Goal: Entertainment & Leisure: Consume media (video, audio)

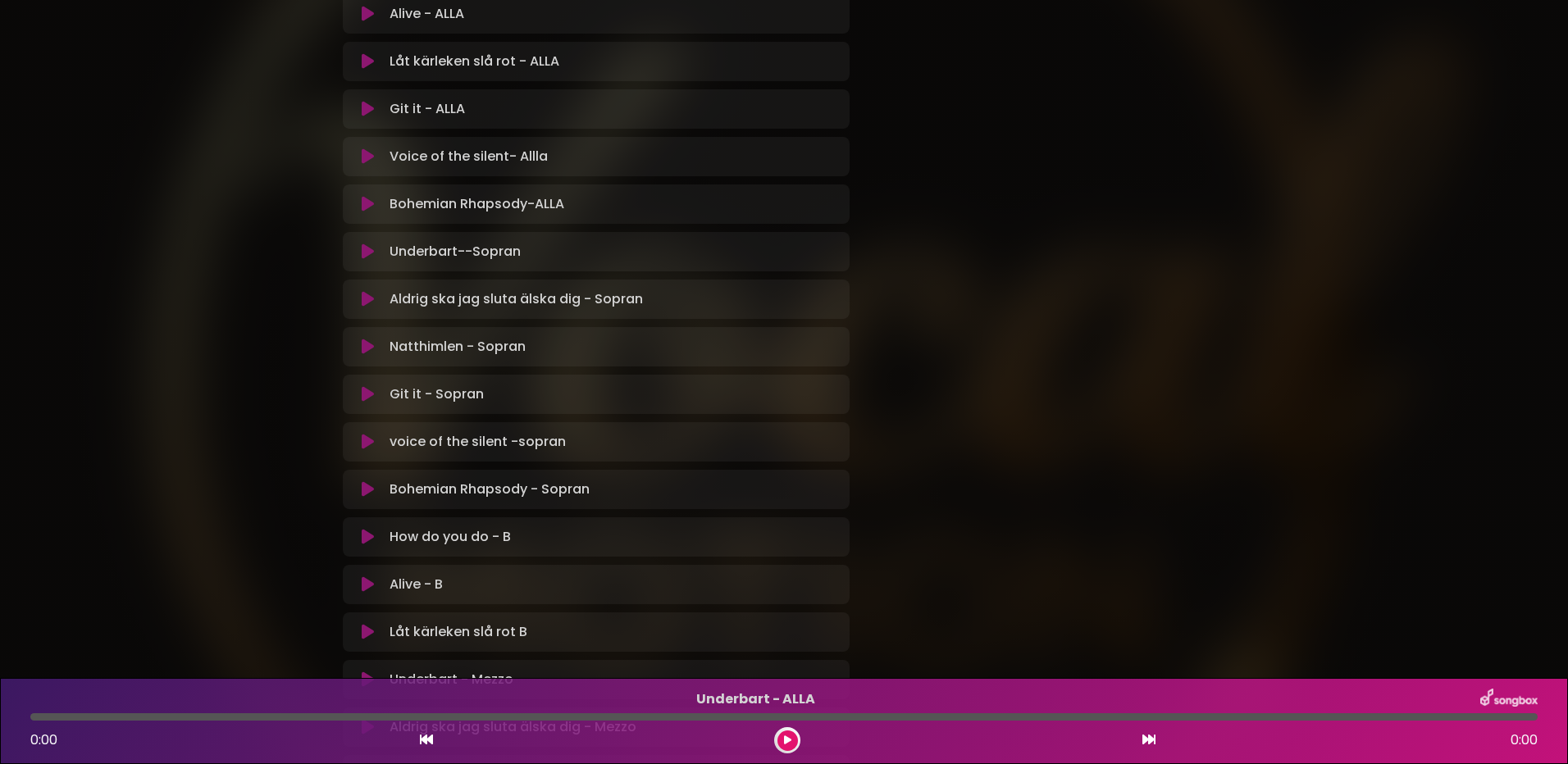
scroll to position [574, 0]
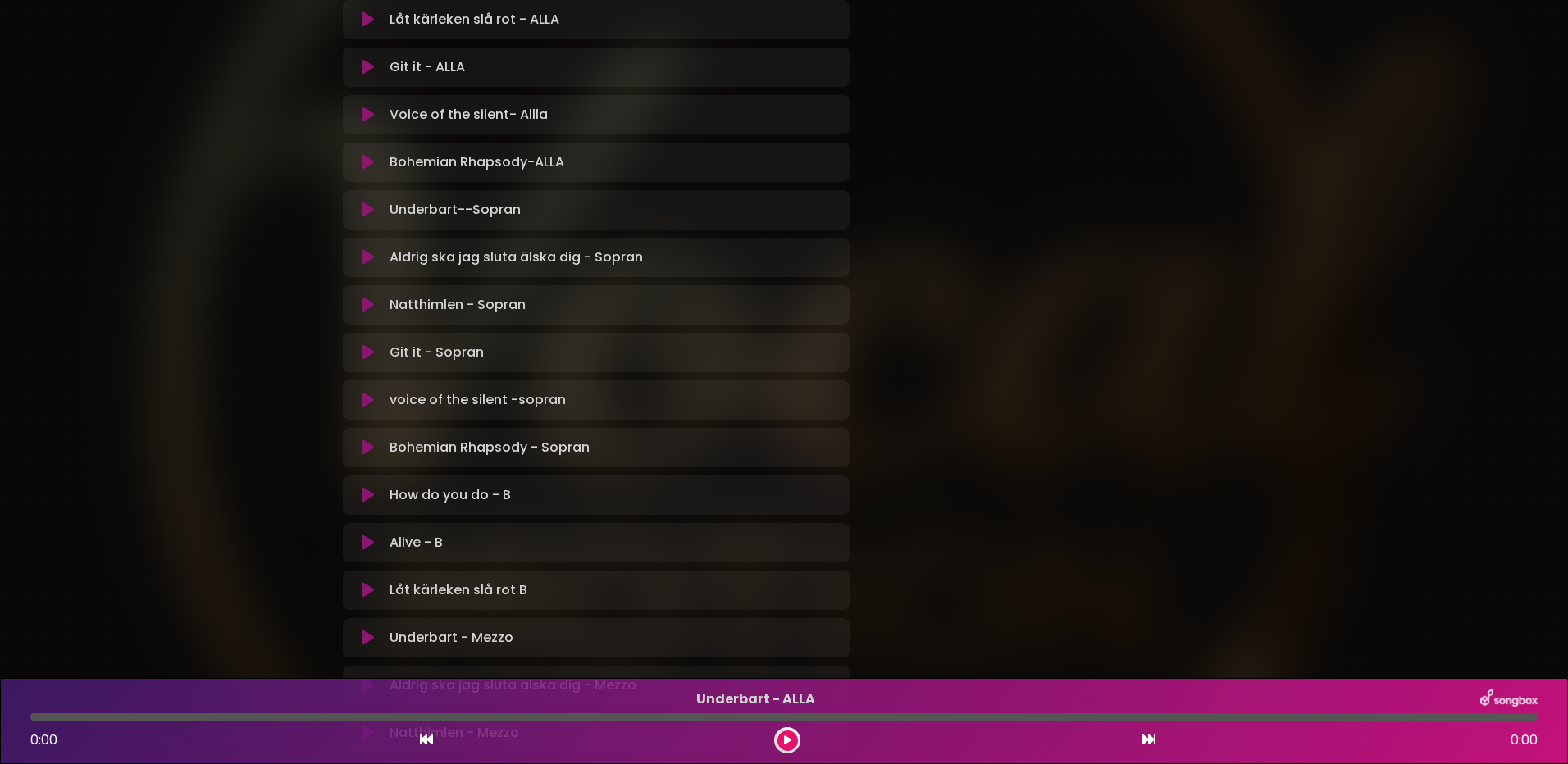
click at [364, 211] on icon at bounding box center [367, 209] width 12 height 16
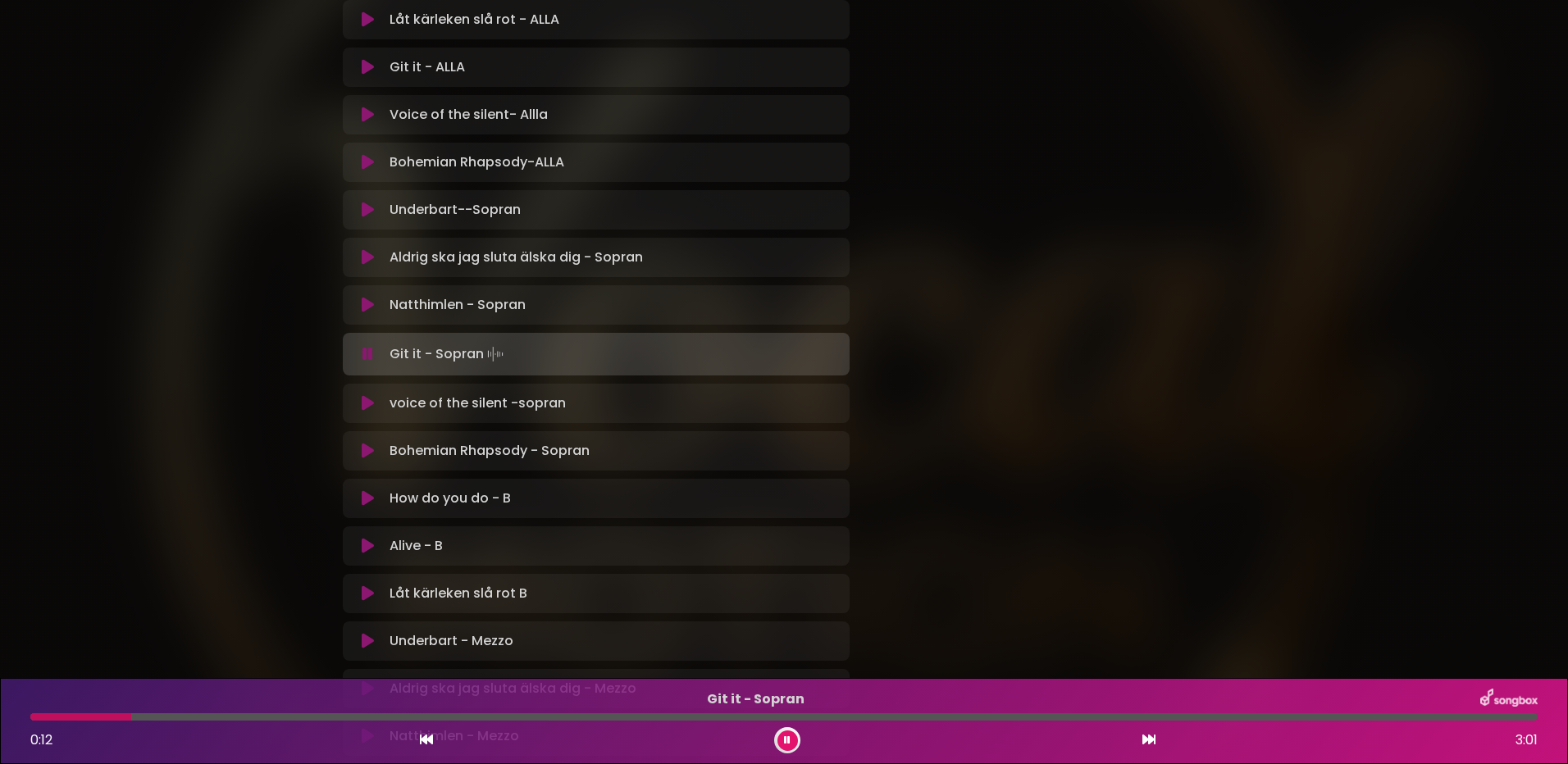
click at [367, 347] on icon at bounding box center [367, 354] width 10 height 16
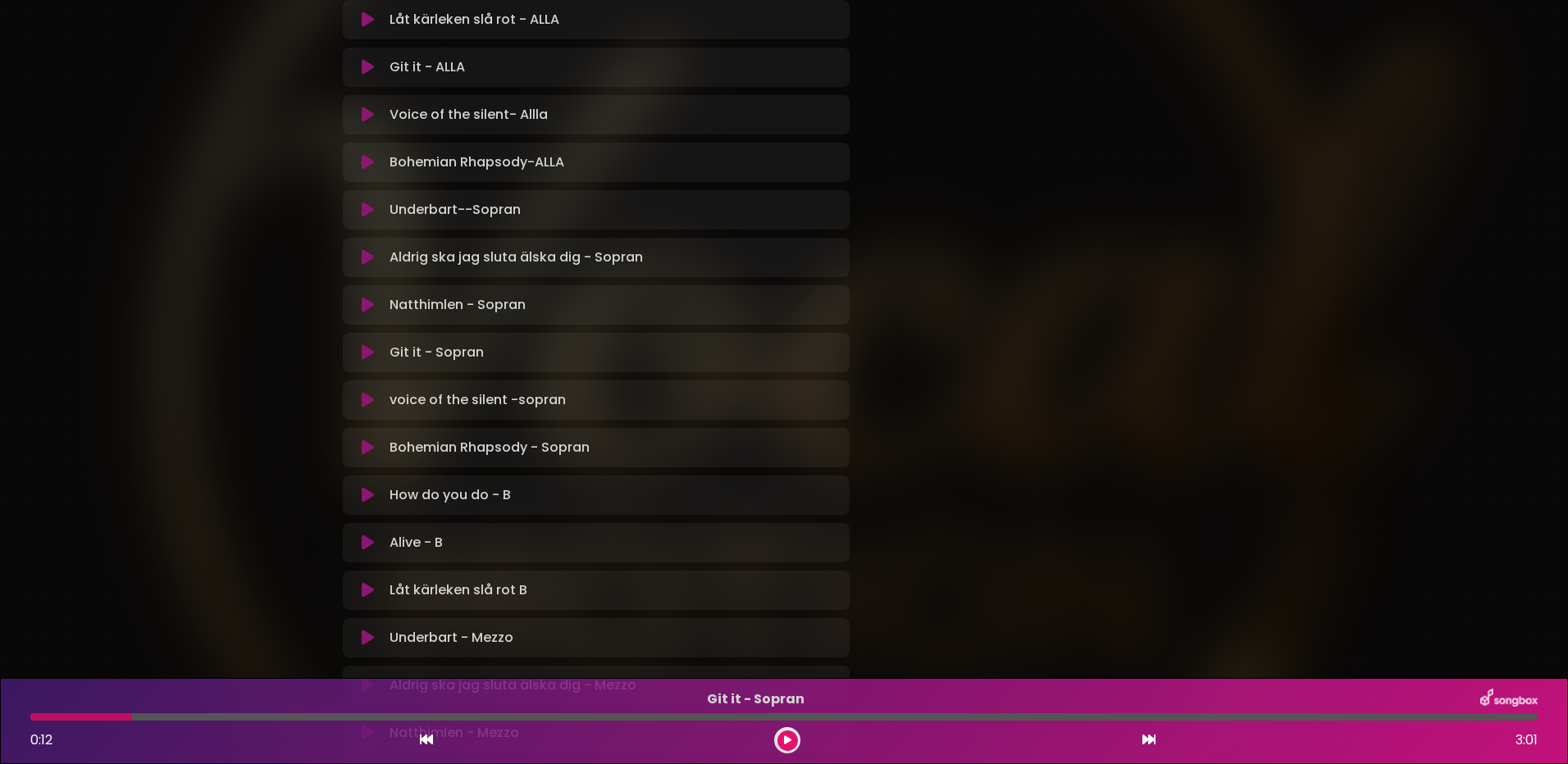
click at [370, 401] on icon at bounding box center [367, 399] width 12 height 16
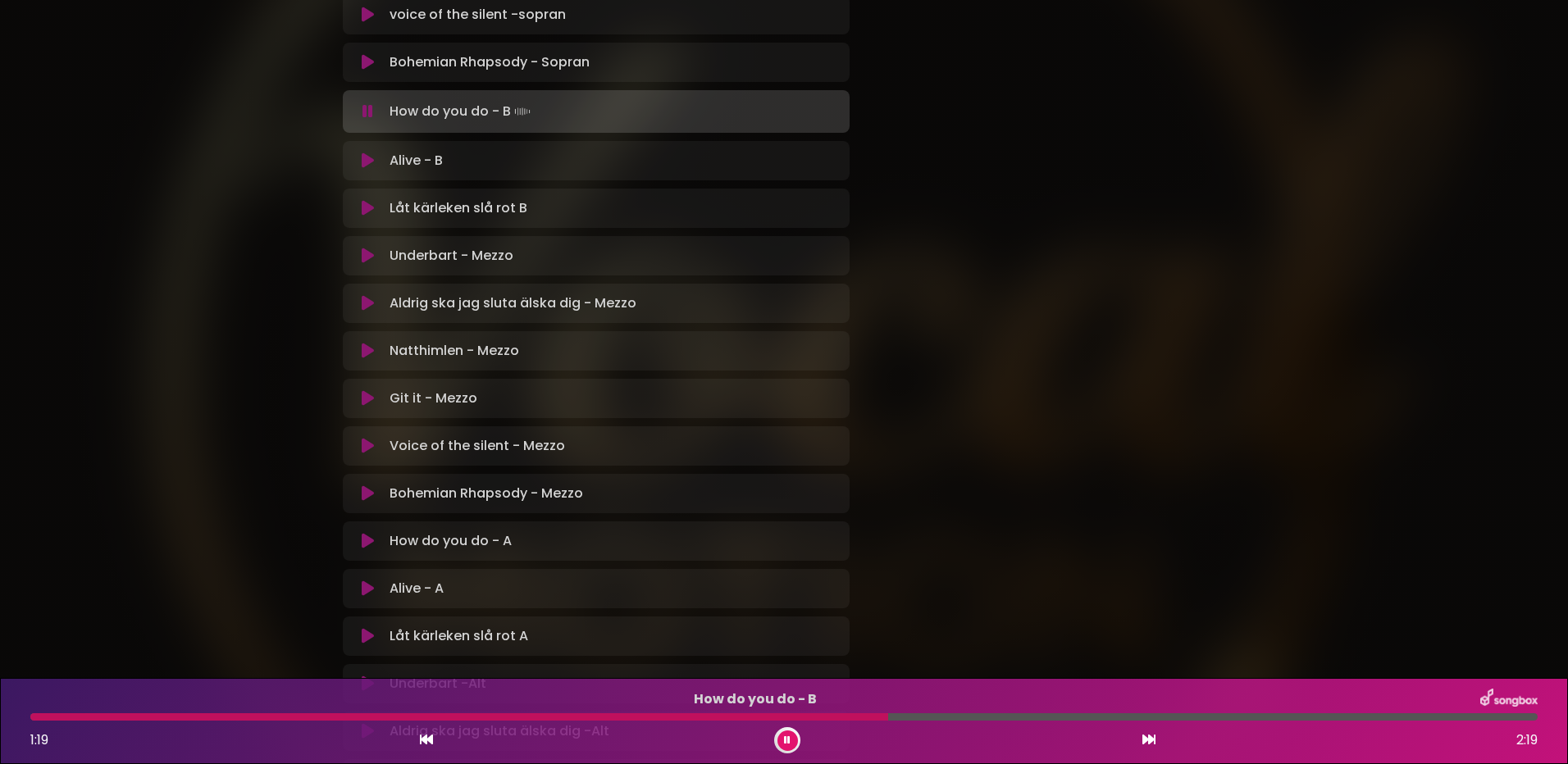
scroll to position [903, 0]
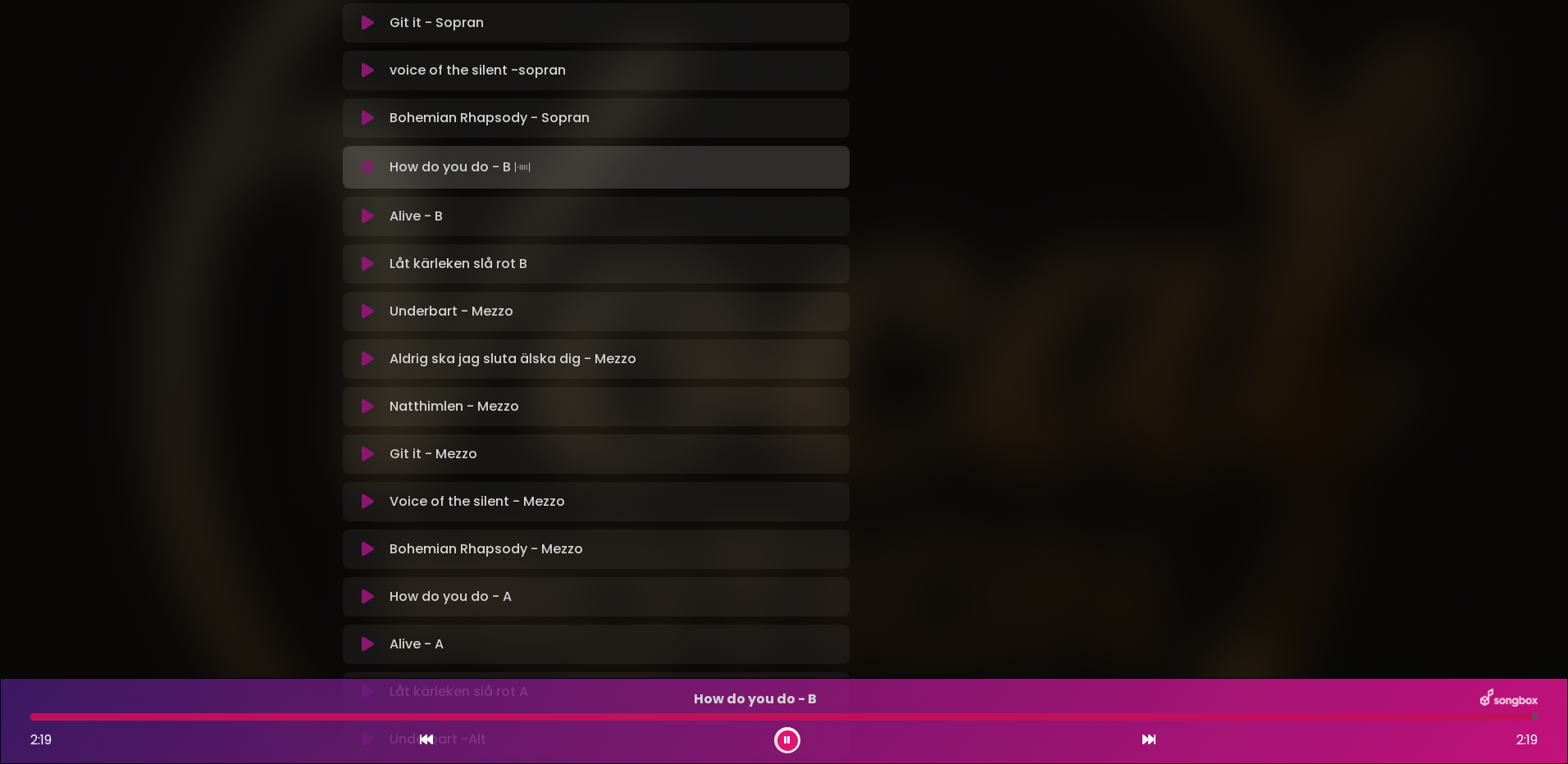
click at [366, 169] on icon at bounding box center [367, 167] width 10 height 16
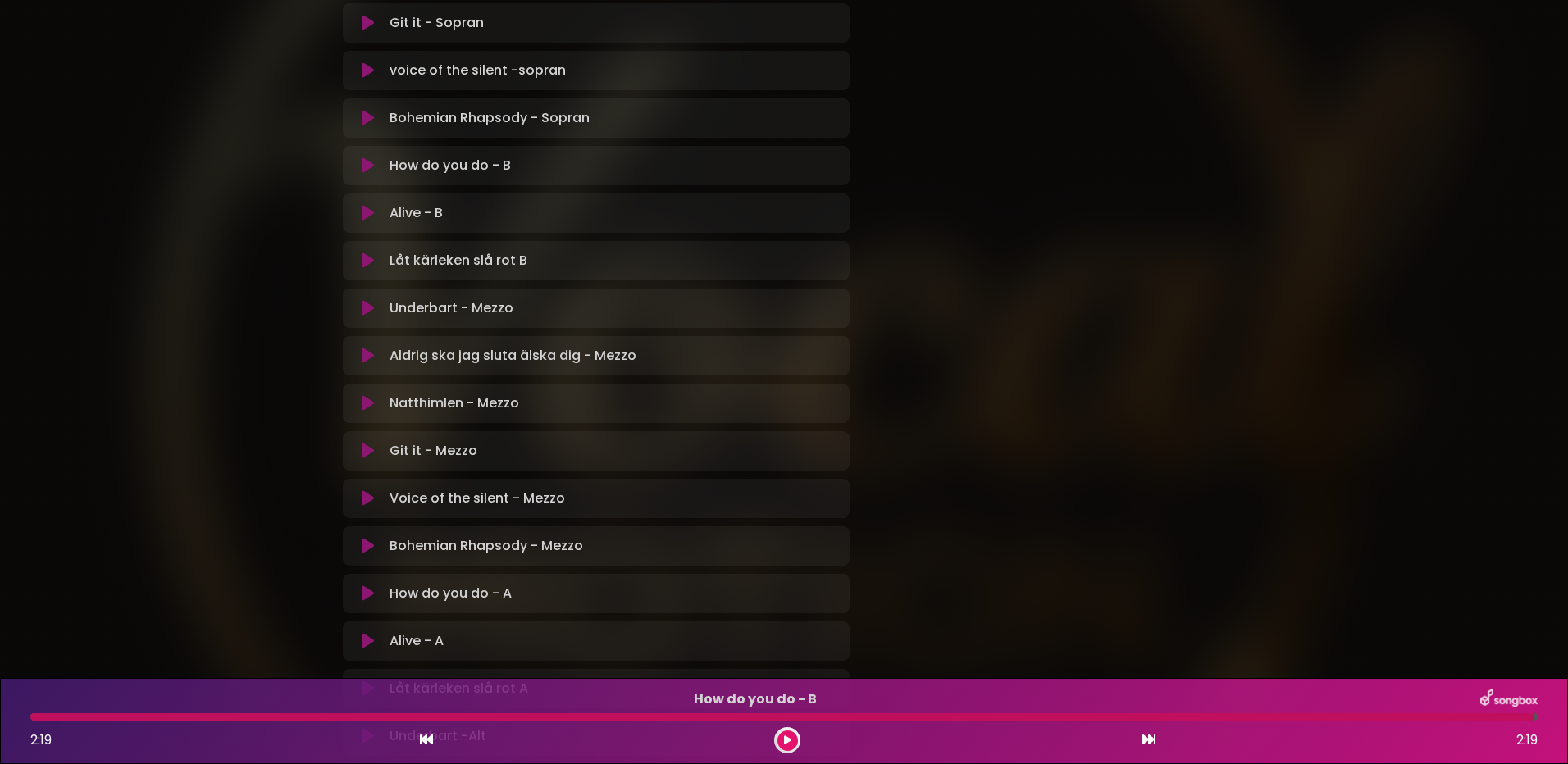
click at [366, 166] on icon at bounding box center [367, 165] width 12 height 16
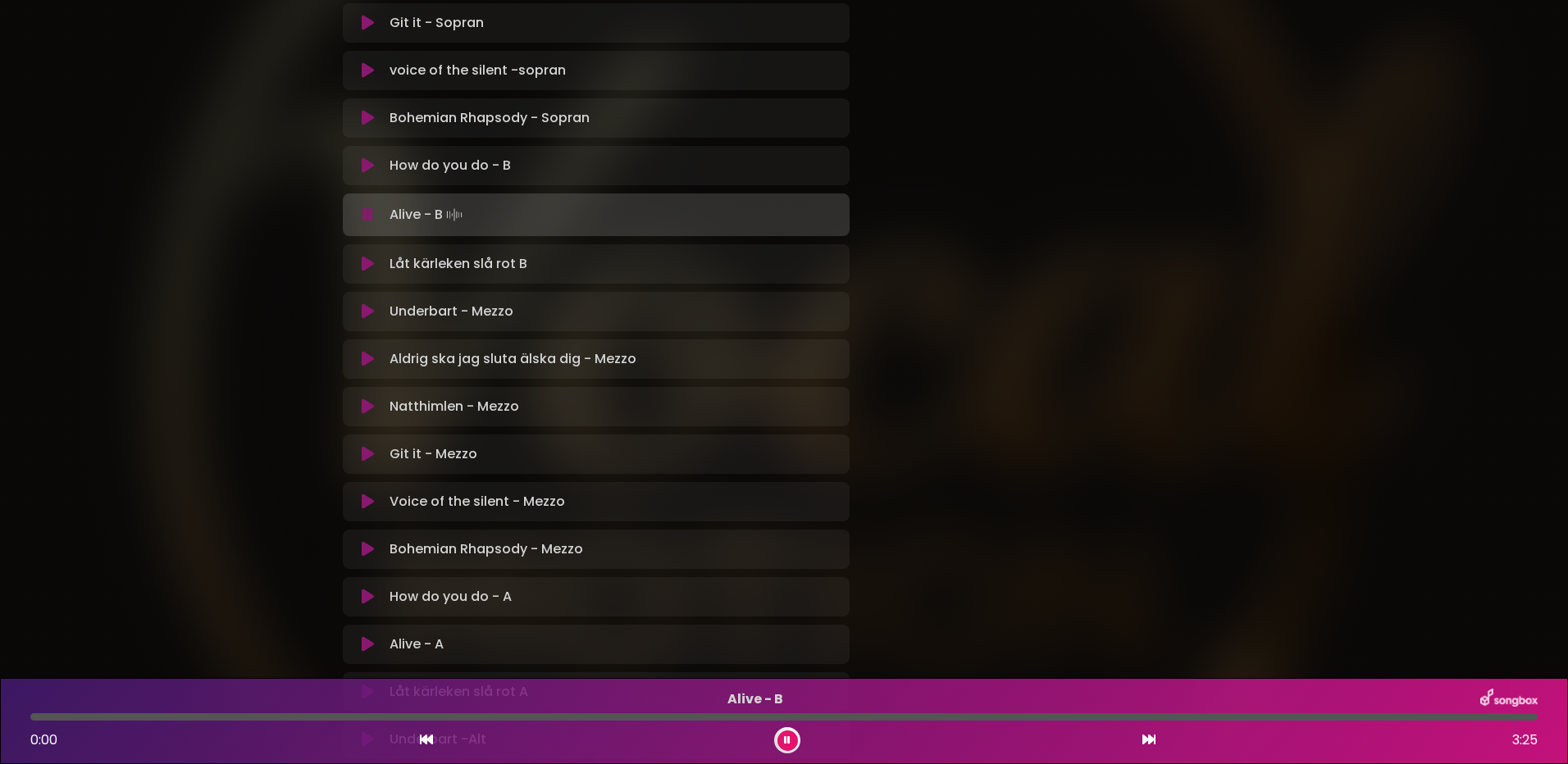
click at [366, 217] on icon at bounding box center [367, 215] width 10 height 16
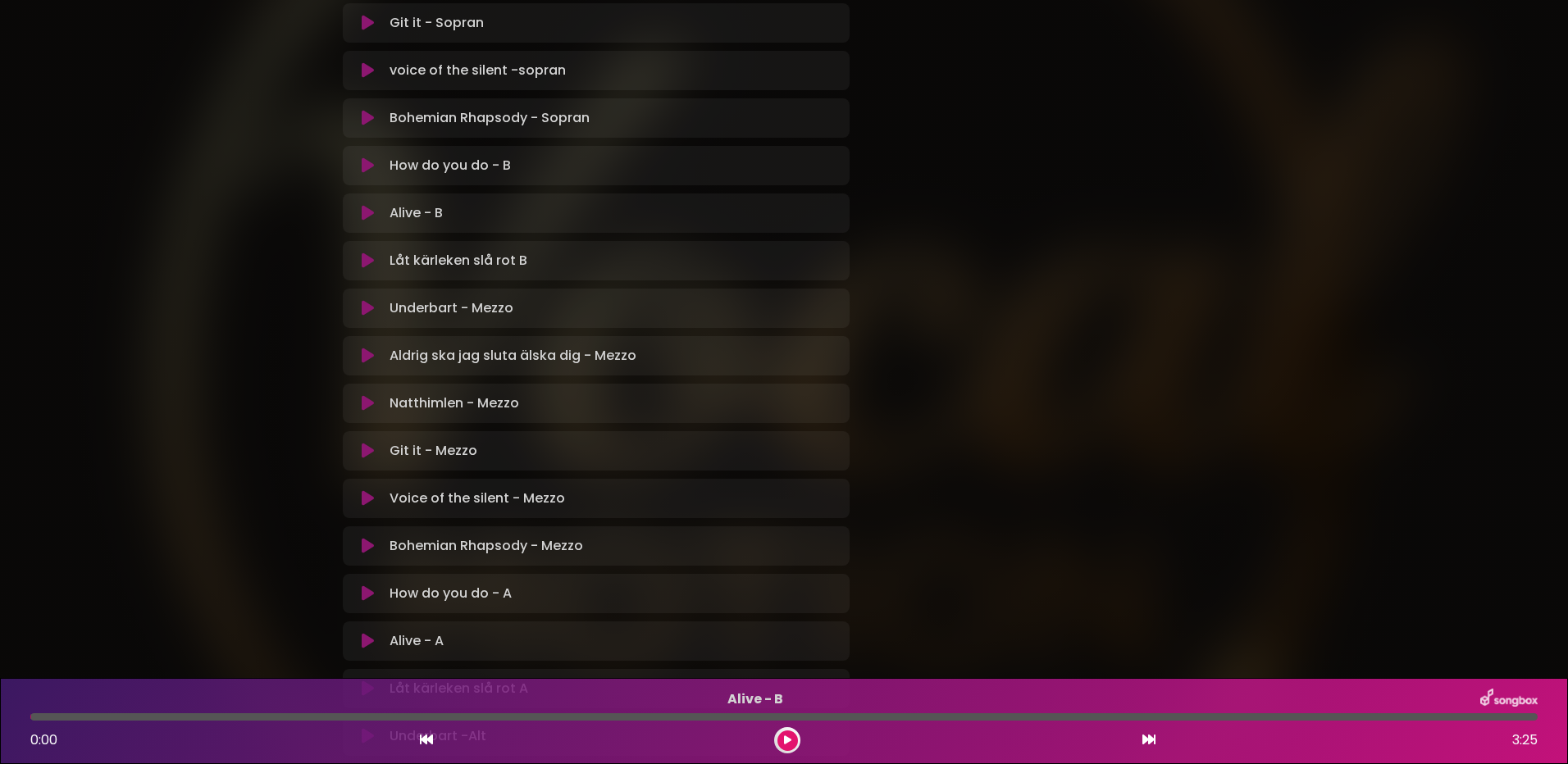
click at [363, 162] on icon at bounding box center [367, 165] width 12 height 16
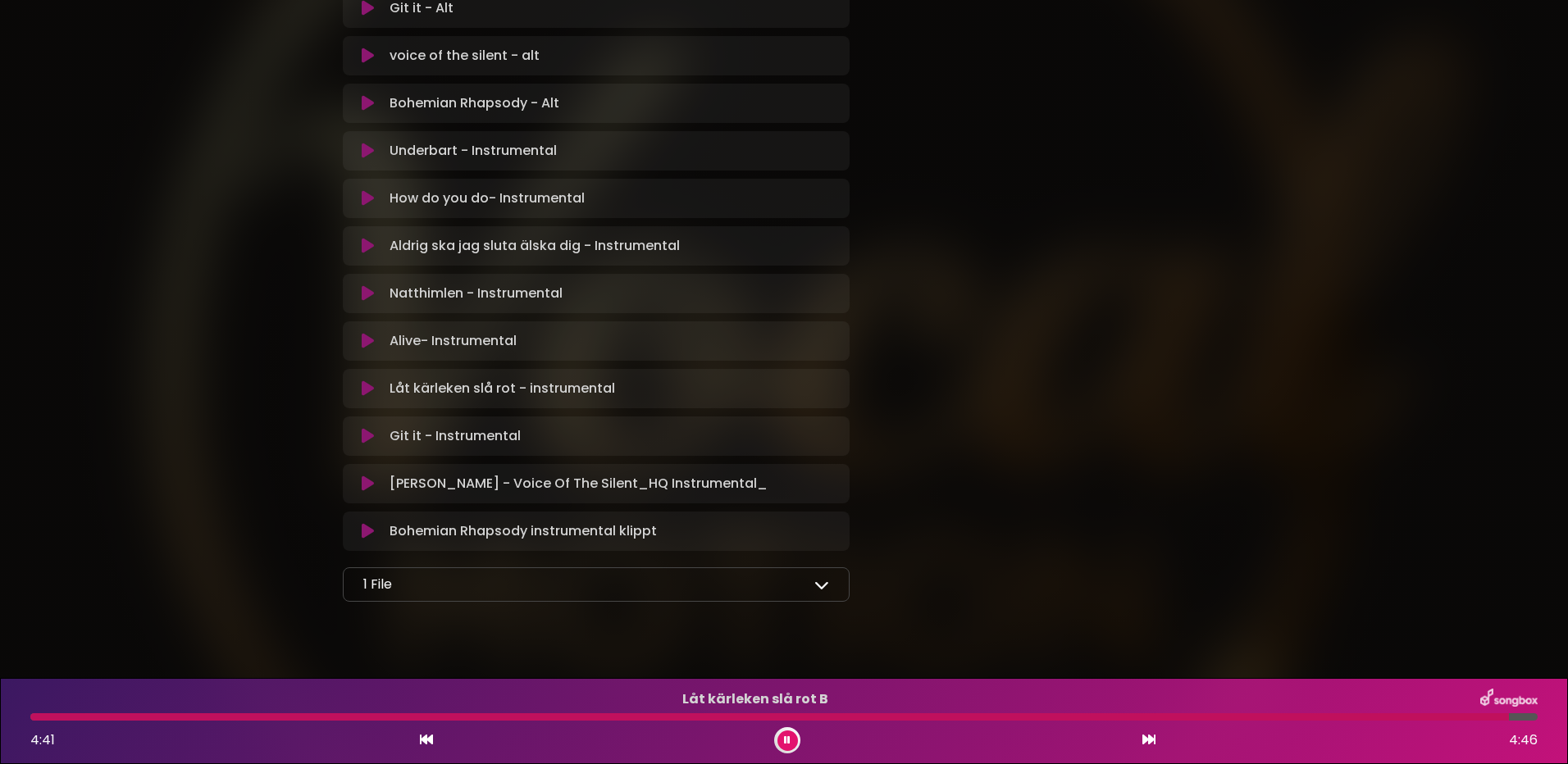
scroll to position [1805, 0]
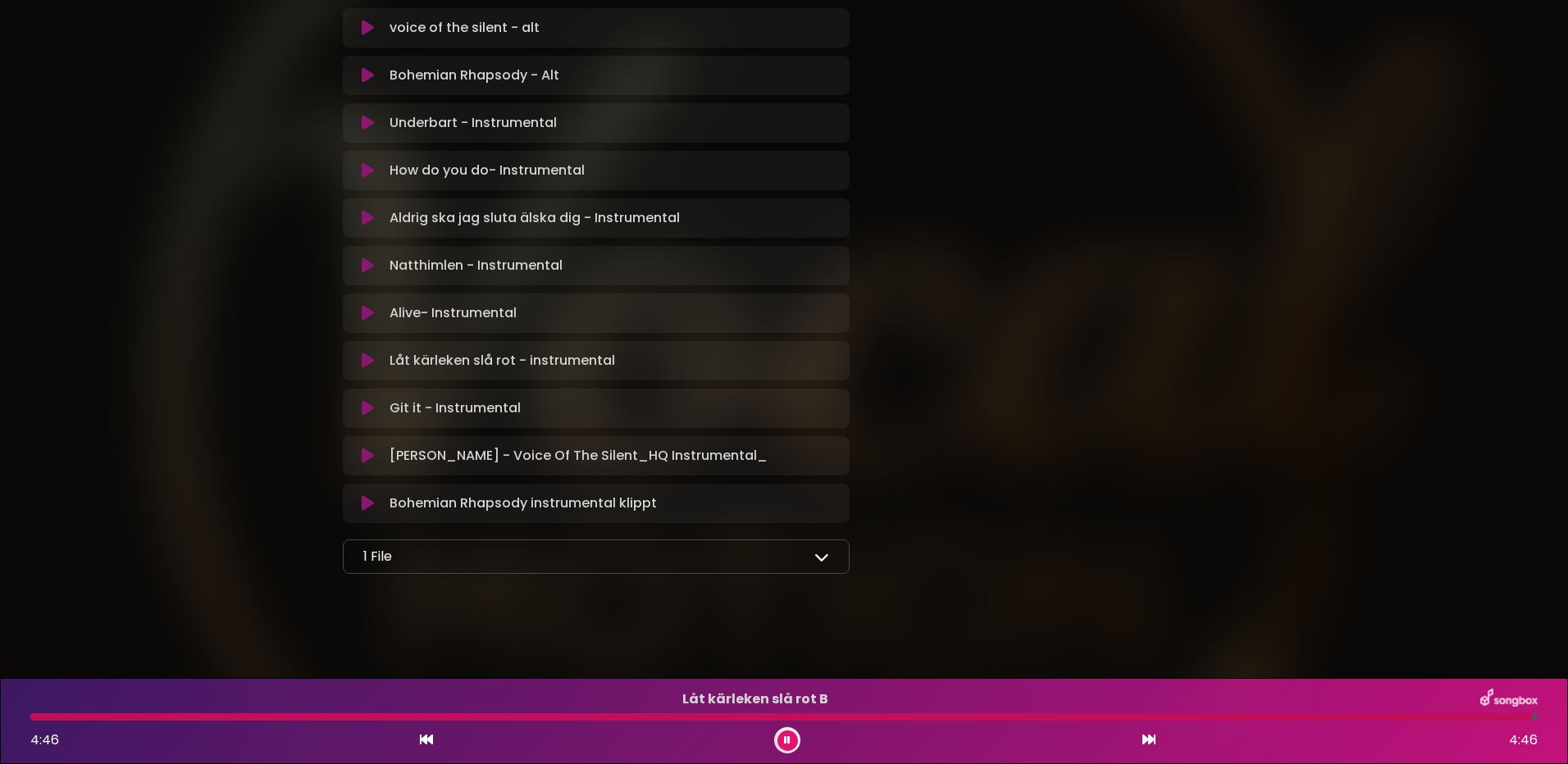
click at [824, 557] on icon at bounding box center [822, 557] width 15 height 15
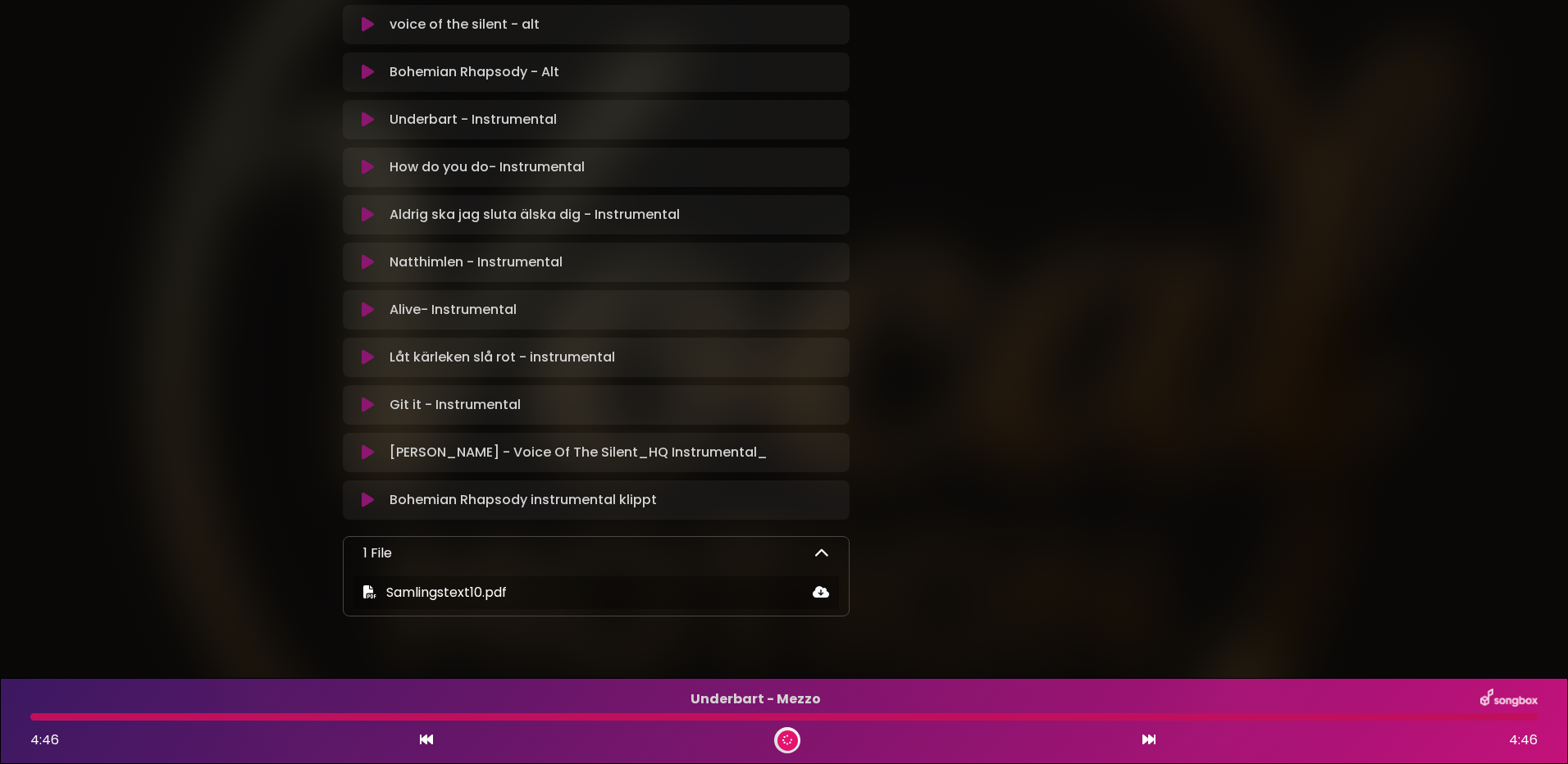
scroll to position [1802, 0]
click at [824, 557] on icon at bounding box center [822, 557] width 15 height 15
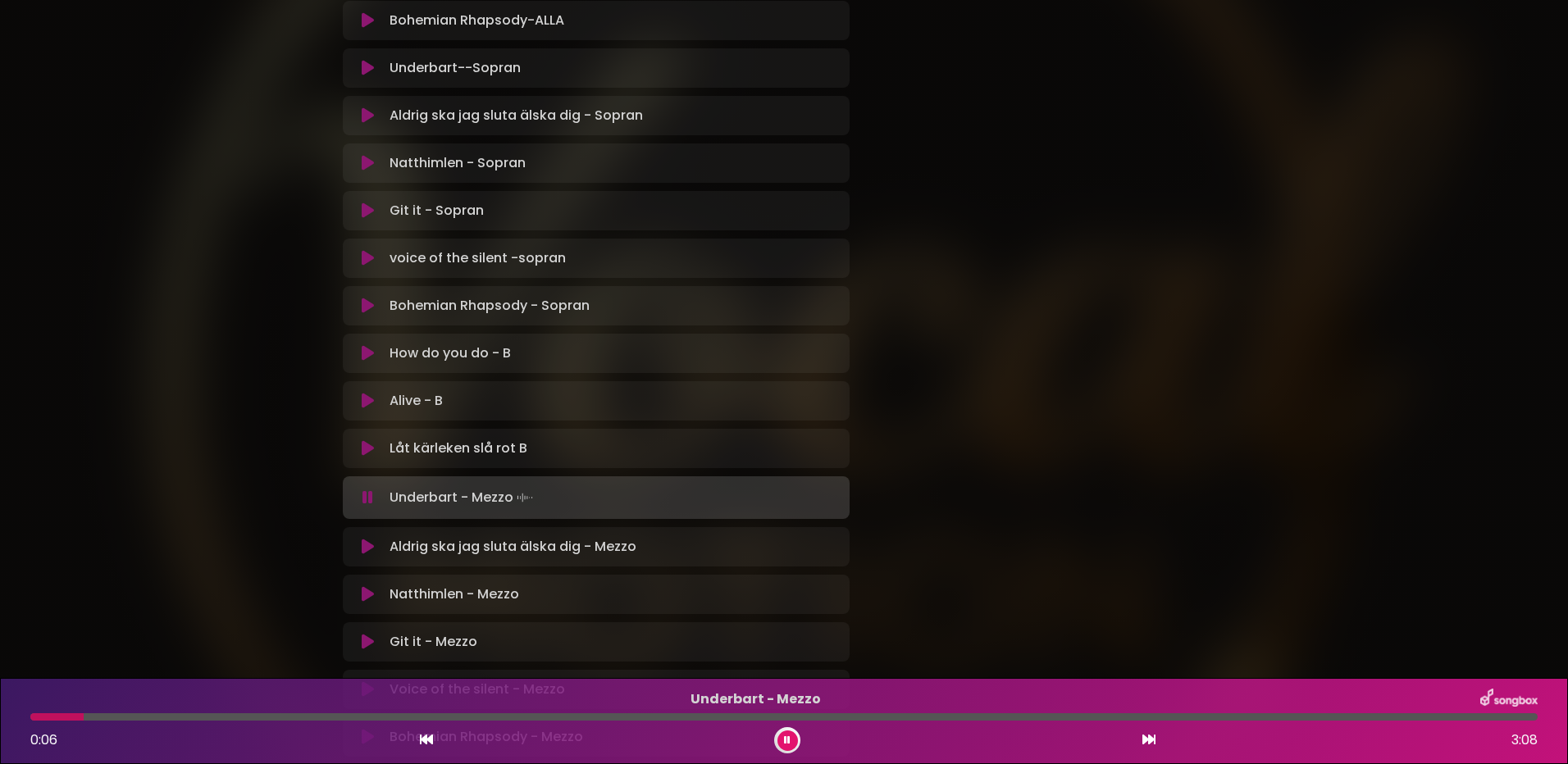
scroll to position [740, 0]
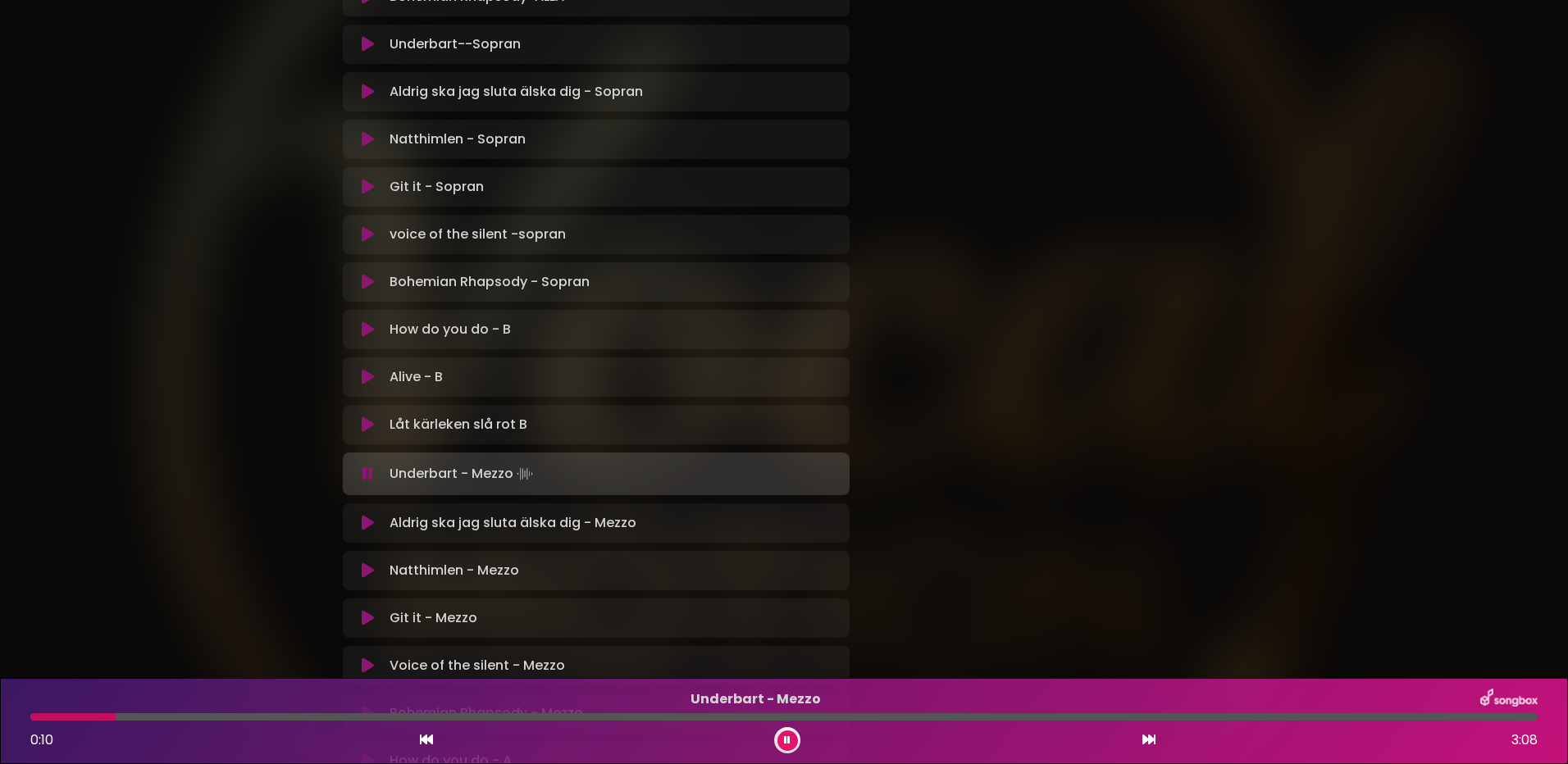
click at [784, 739] on icon at bounding box center [787, 740] width 11 height 10
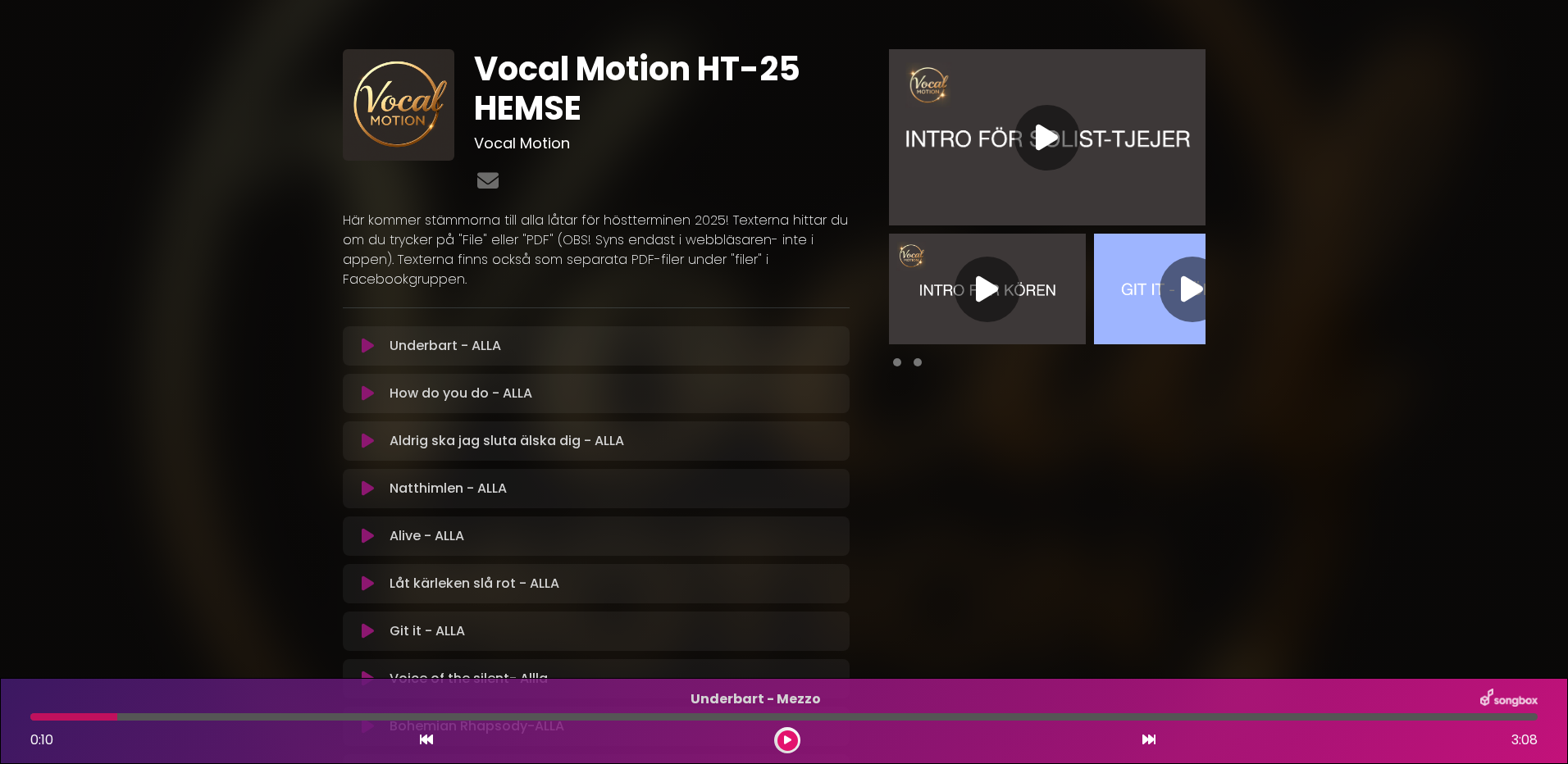
scroll to position [0, 0]
